Goal: Check status

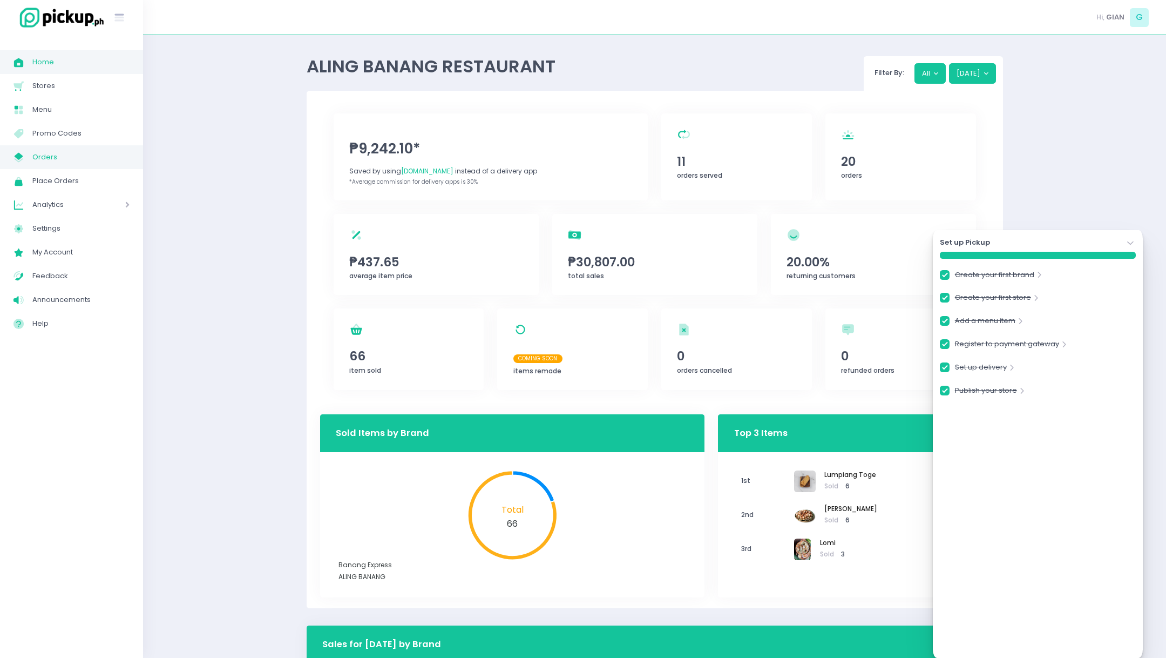
click at [52, 158] on span "Orders" at bounding box center [80, 157] width 97 height 14
checkbox input "true"
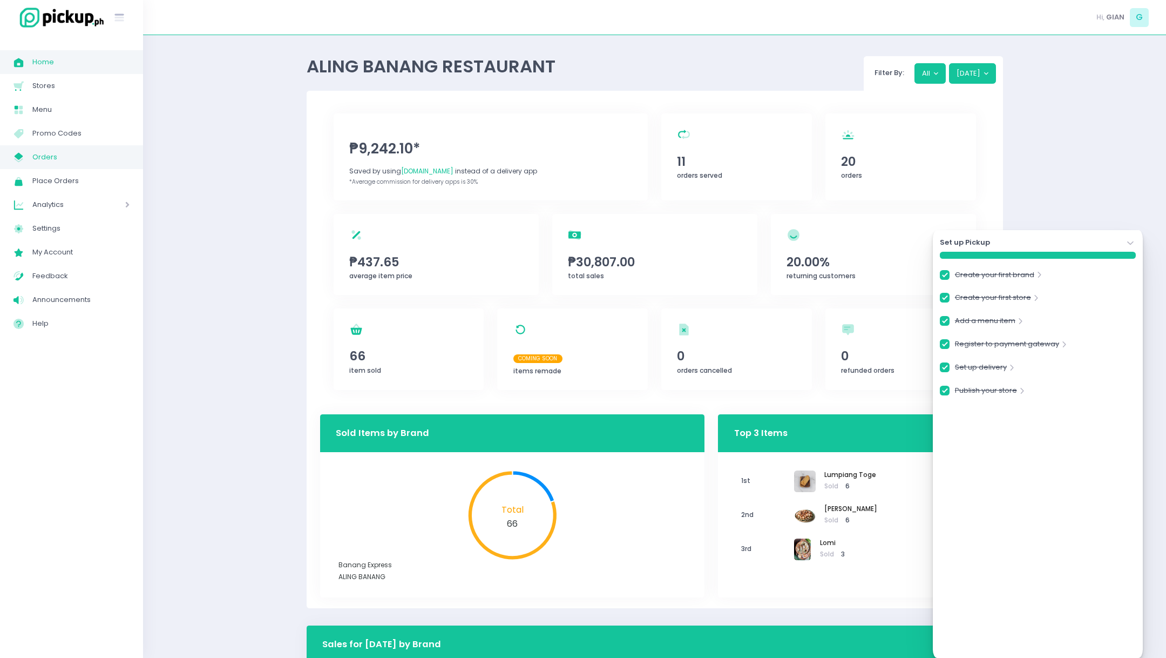
checkbox input "true"
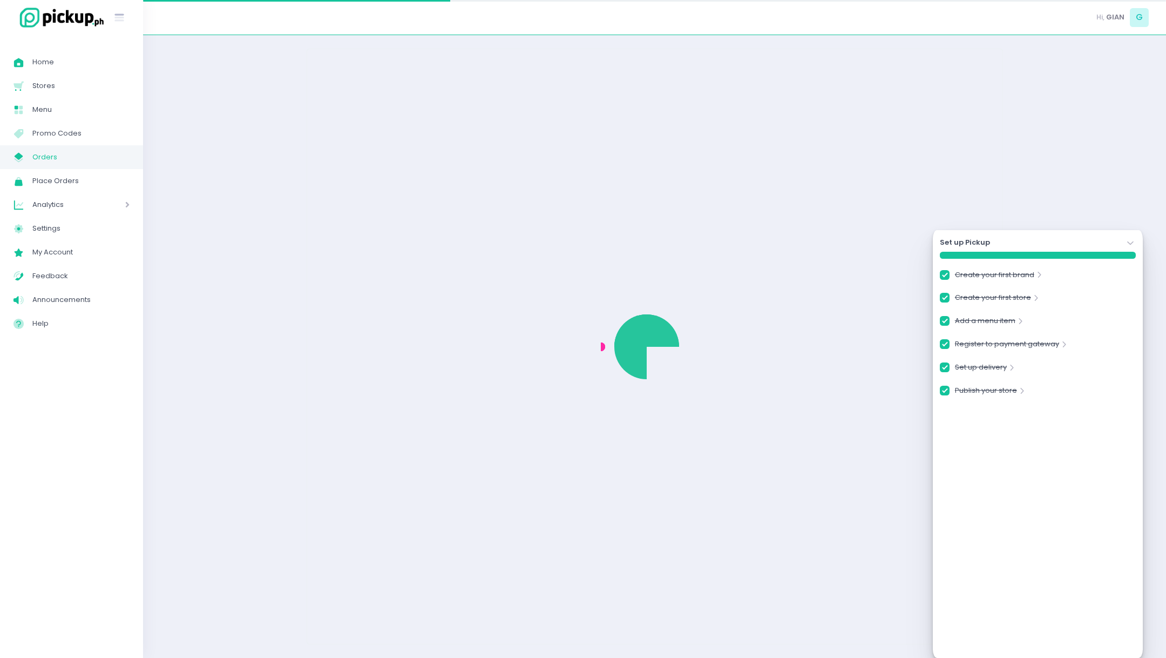
checkbox input "true"
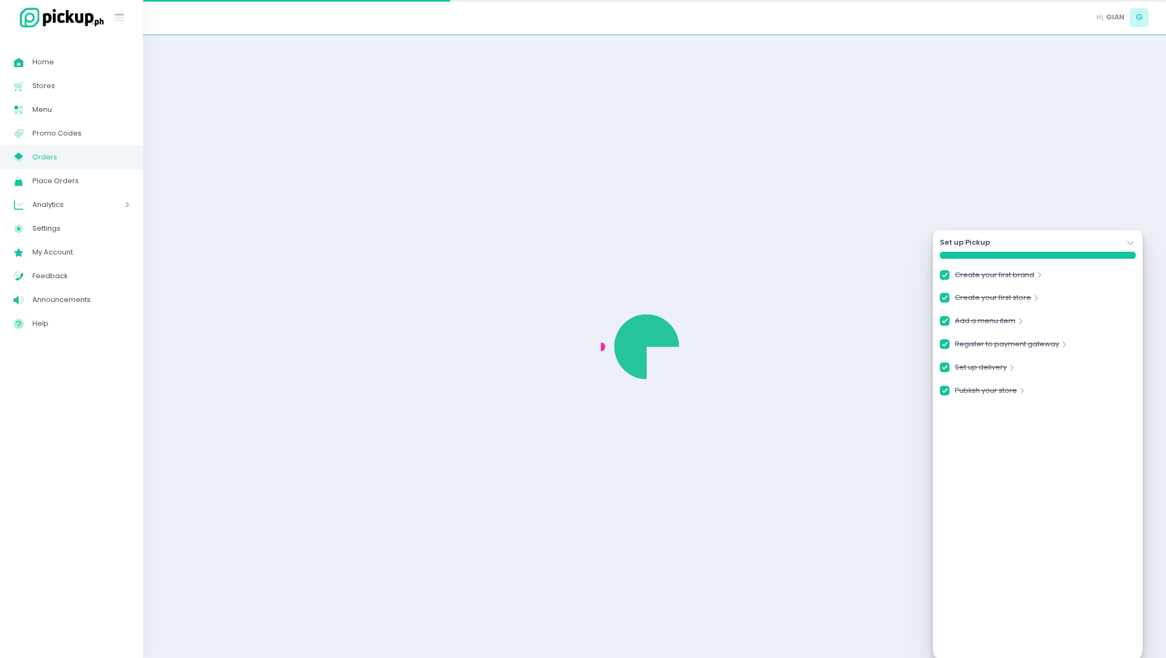
checkbox input "true"
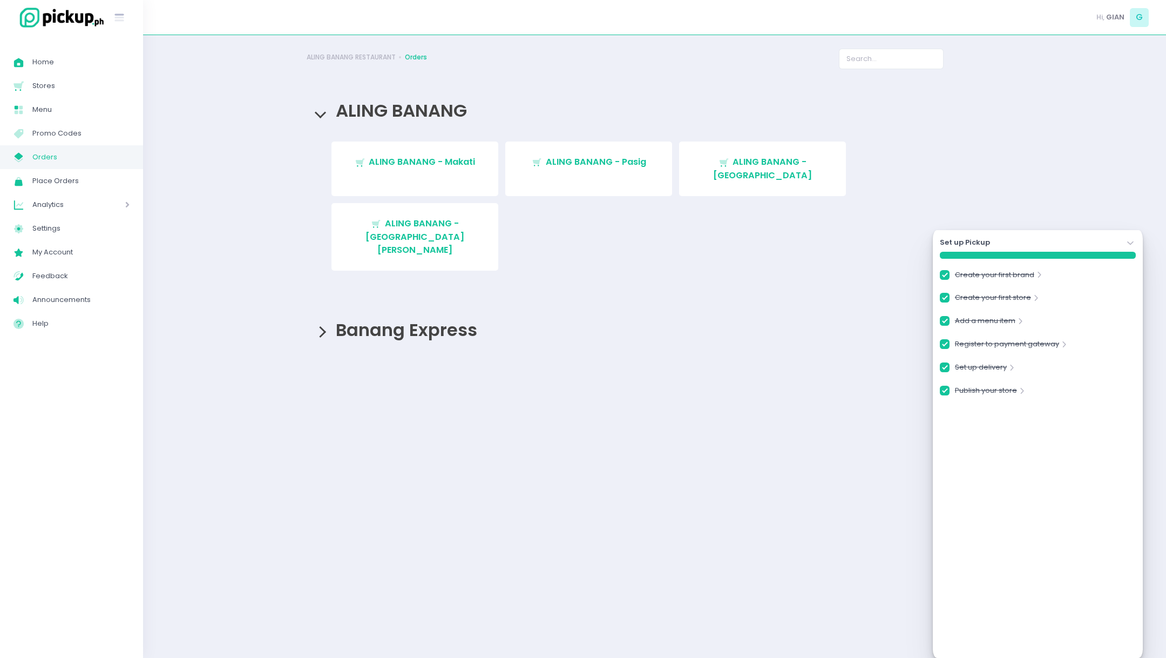
click at [427, 317] on span "Banang Express" at bounding box center [404, 329] width 147 height 24
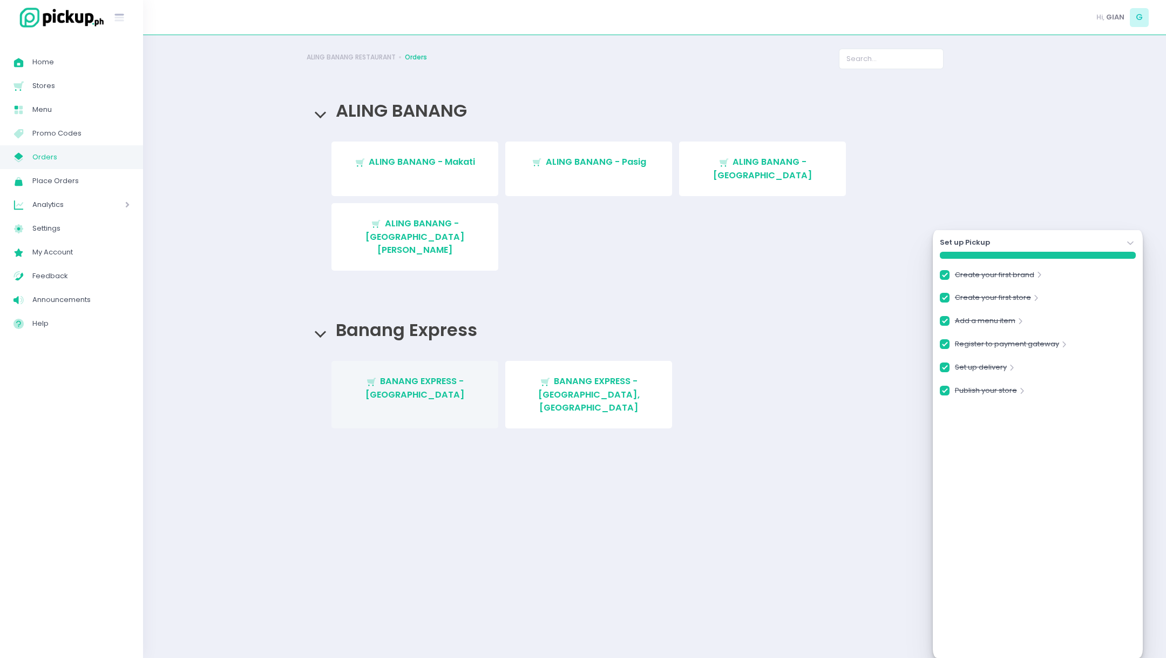
click at [430, 375] on span "BANANG EXPRESS - [GEOGRAPHIC_DATA]" at bounding box center [415, 387] width 99 height 25
checkbox input "true"
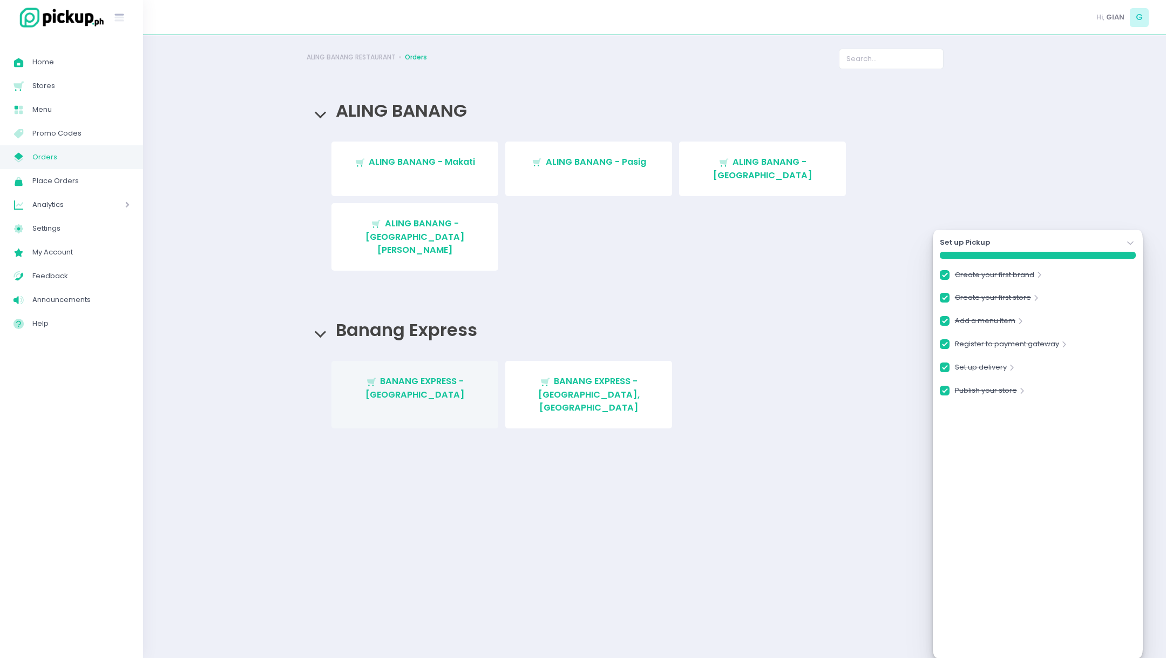
checkbox input "true"
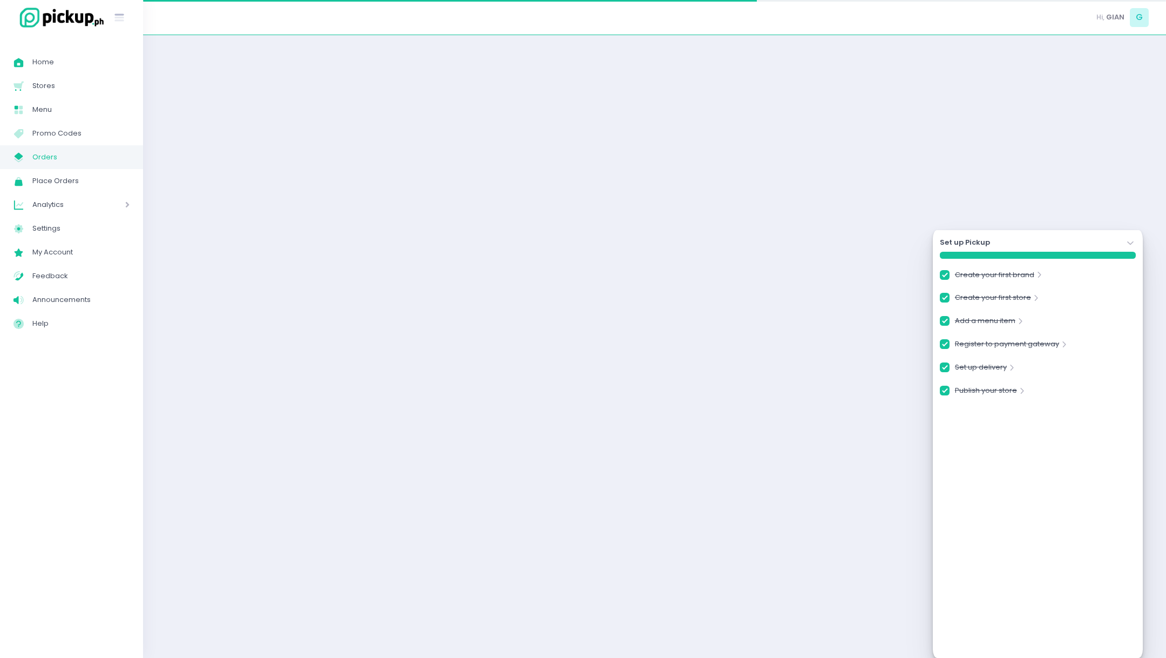
checkbox input "true"
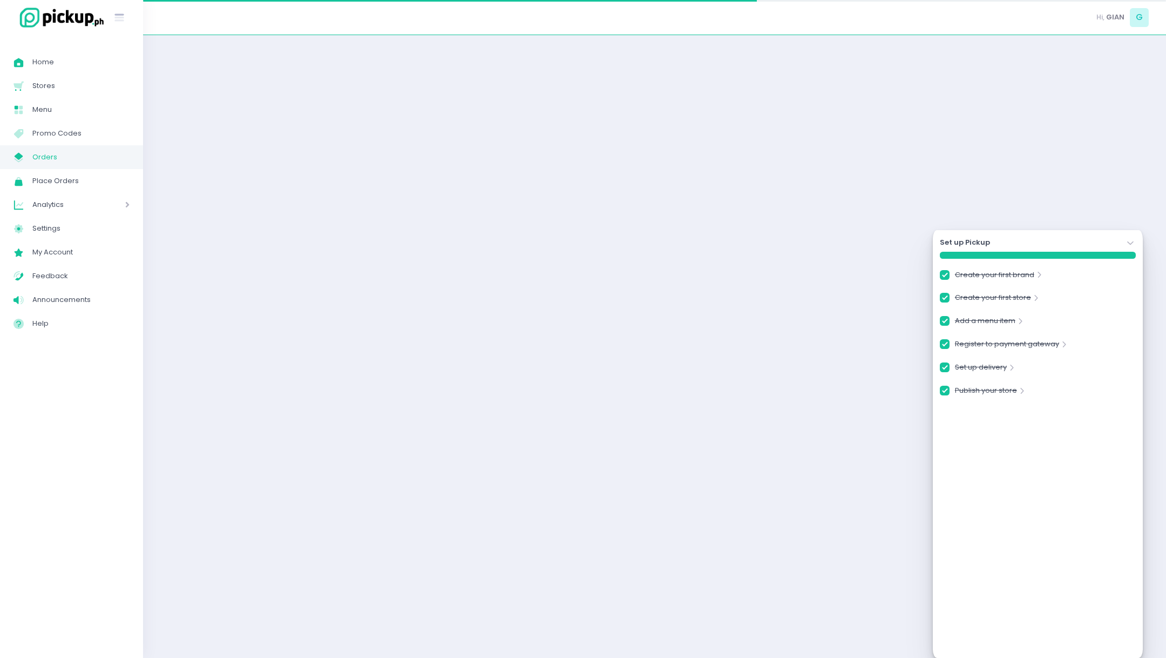
checkbox input "true"
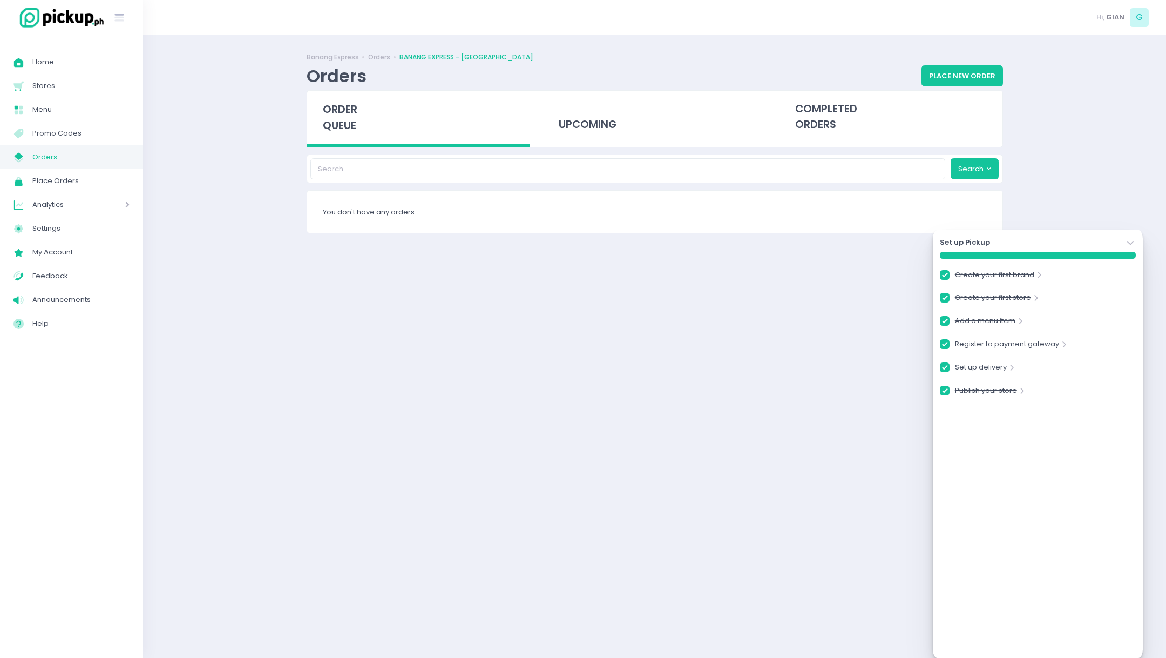
click at [650, 242] on icon "Stockholm-icons / Navigation / Angle-down Created with Sketch." at bounding box center [1130, 243] width 11 height 11
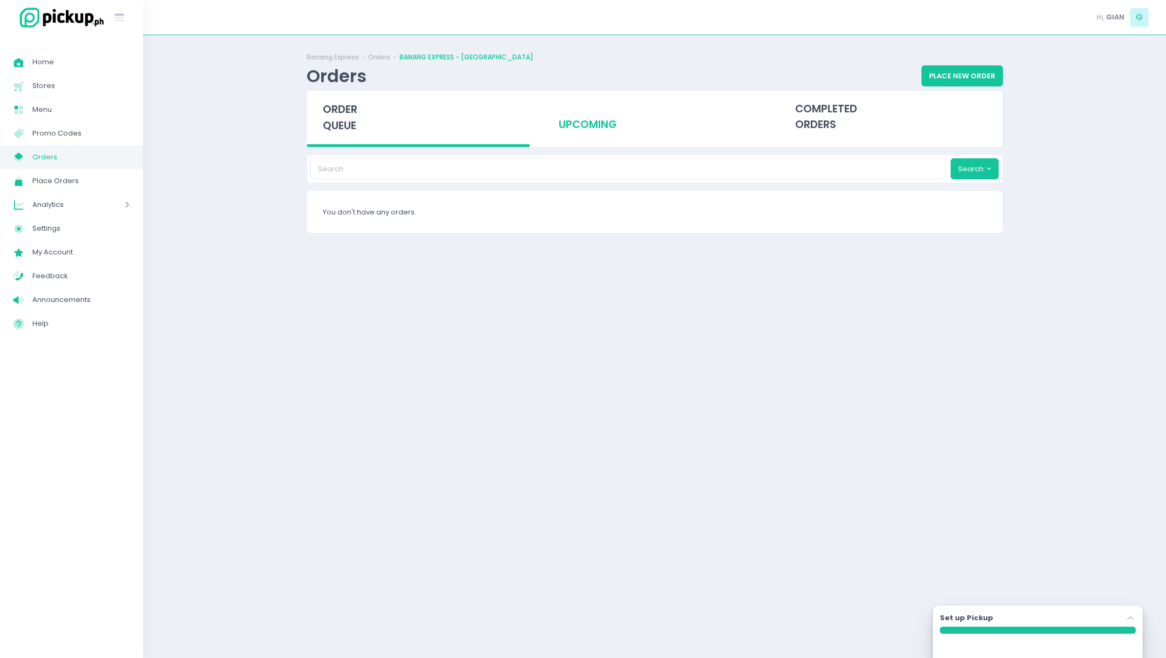
click at [590, 125] on div "upcoming" at bounding box center [654, 117] width 223 height 53
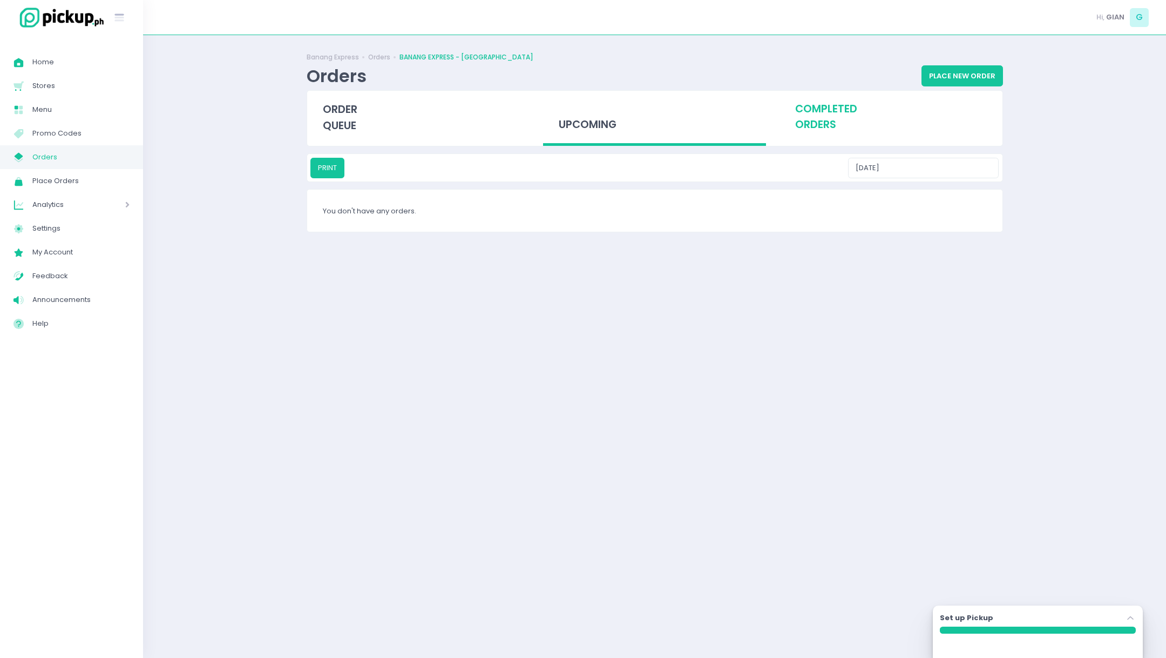
click at [650, 105] on div "completed orders" at bounding box center [891, 117] width 223 height 53
